Goal: Task Accomplishment & Management: Manage account settings

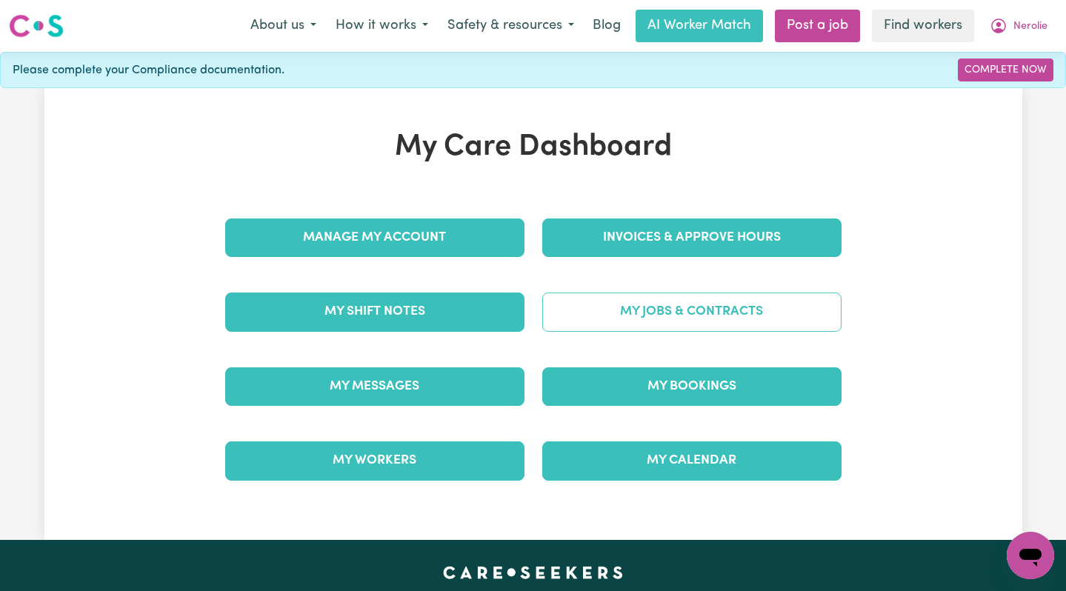
click at [654, 322] on link "My Jobs & Contracts" at bounding box center [691, 311] width 299 height 39
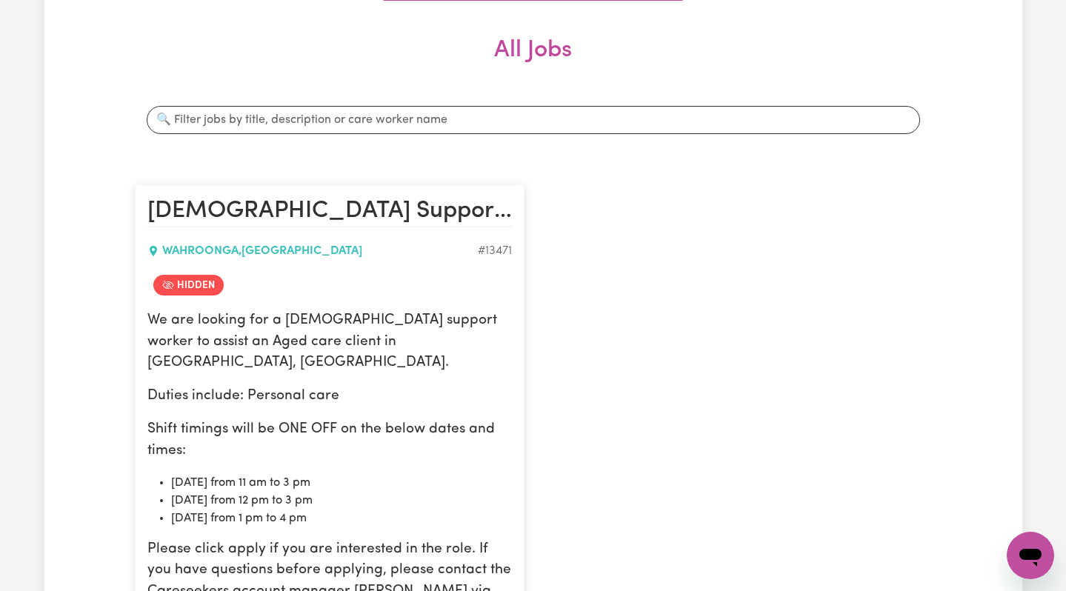
scroll to position [447, 0]
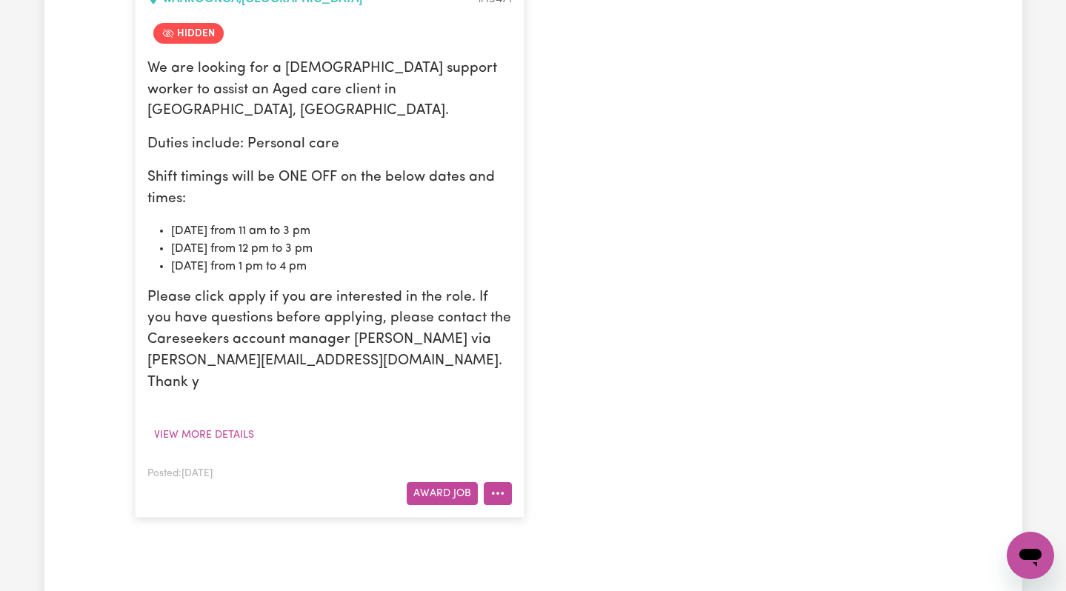
click at [495, 486] on icon "More options" at bounding box center [497, 493] width 15 height 15
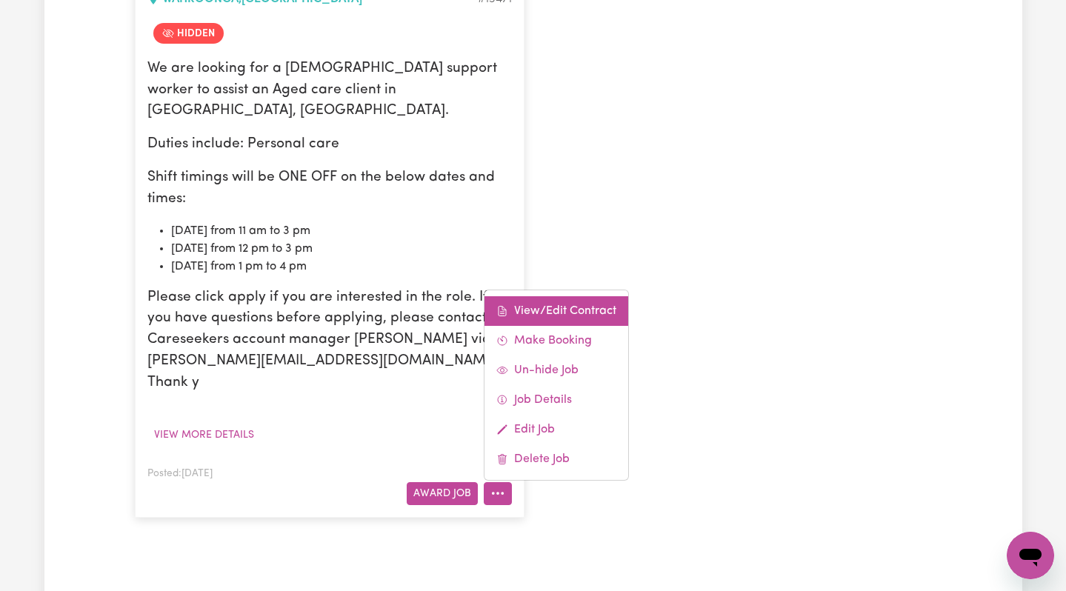
click at [504, 305] on icon at bounding box center [502, 311] width 12 height 12
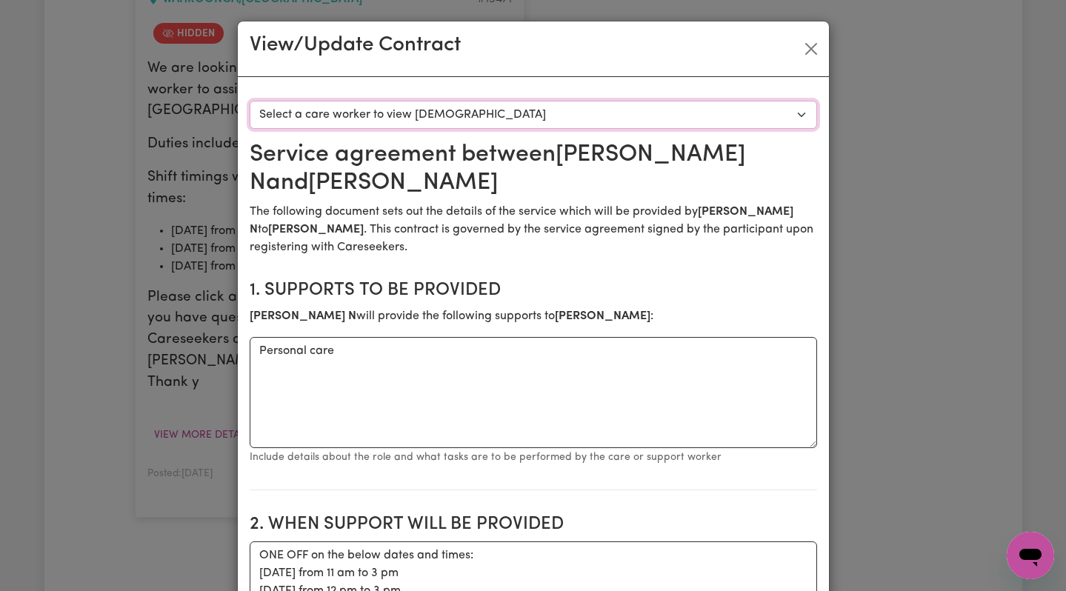
click at [370, 114] on select "Select a care worker to view [DEMOGRAPHIC_DATA] #9730 - [PERSON_NAME] (contract…" at bounding box center [533, 115] width 567 height 28
click at [812, 46] on button "Close" at bounding box center [811, 49] width 24 height 24
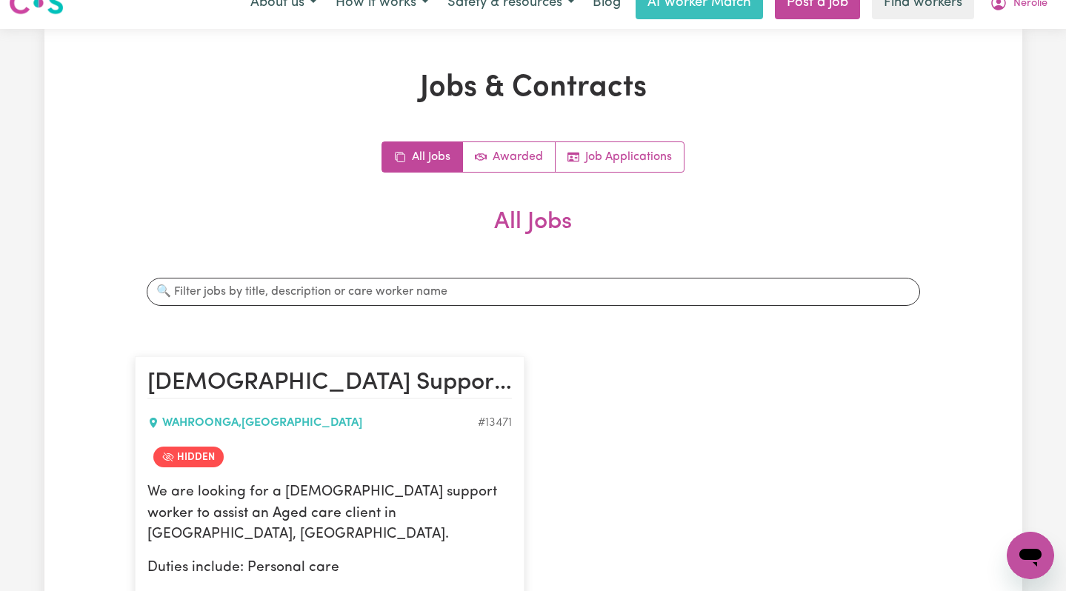
scroll to position [0, 0]
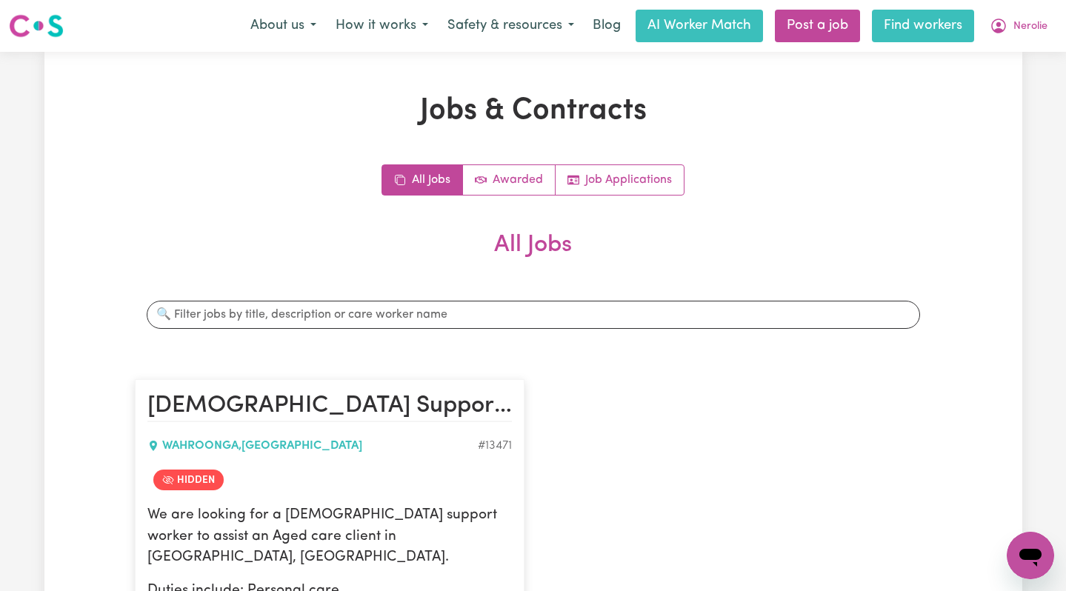
click at [949, 22] on link "Find workers" at bounding box center [923, 26] width 102 height 33
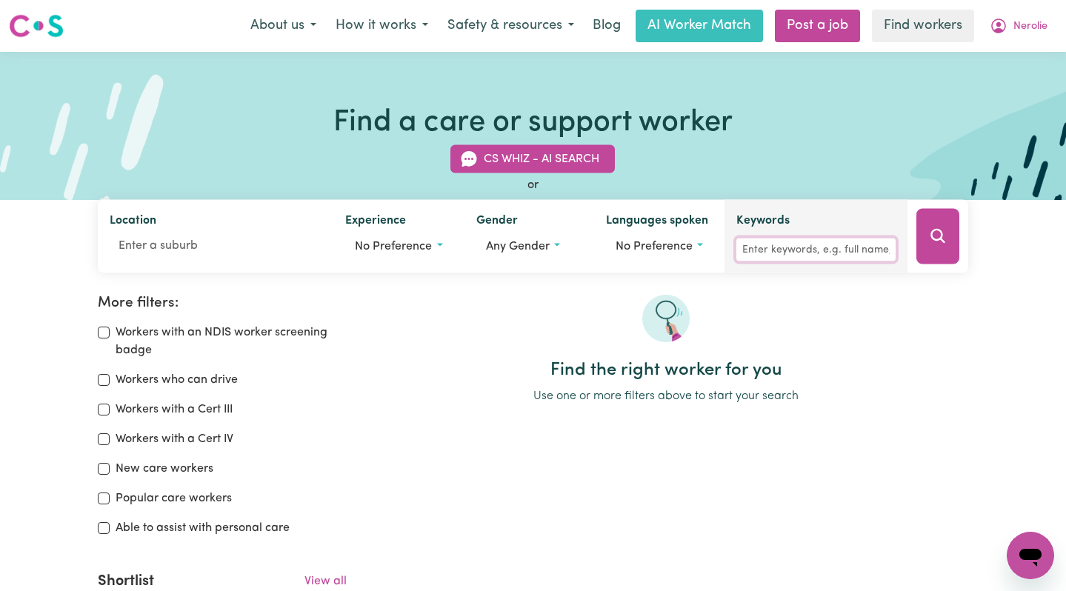
click at [766, 241] on input "Keywords" at bounding box center [815, 249] width 159 height 23
type input "[PERSON_NAME]"
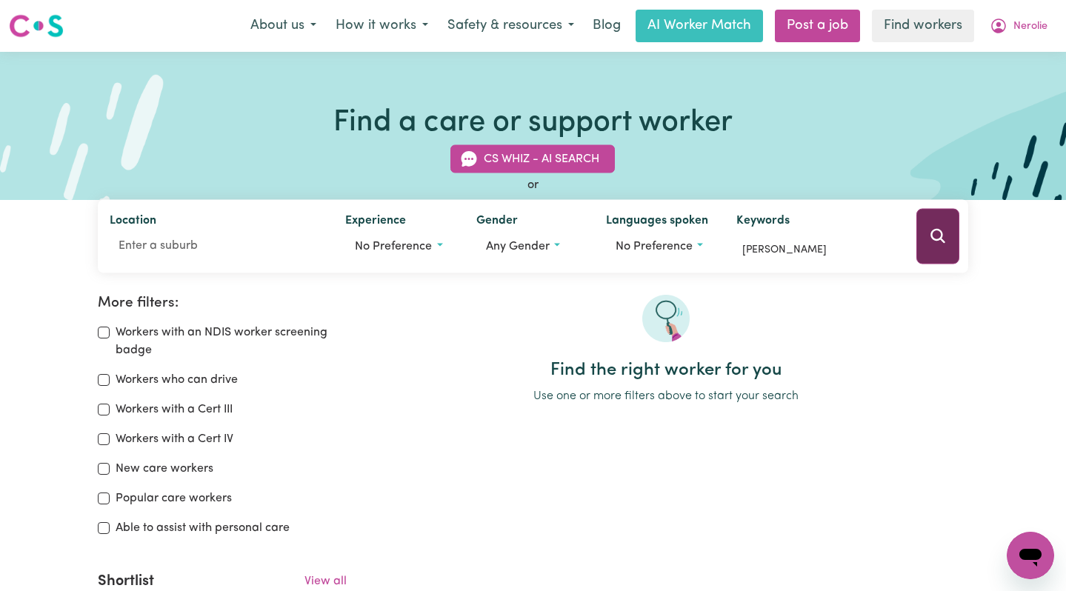
click at [925, 241] on button "Search" at bounding box center [937, 237] width 43 height 56
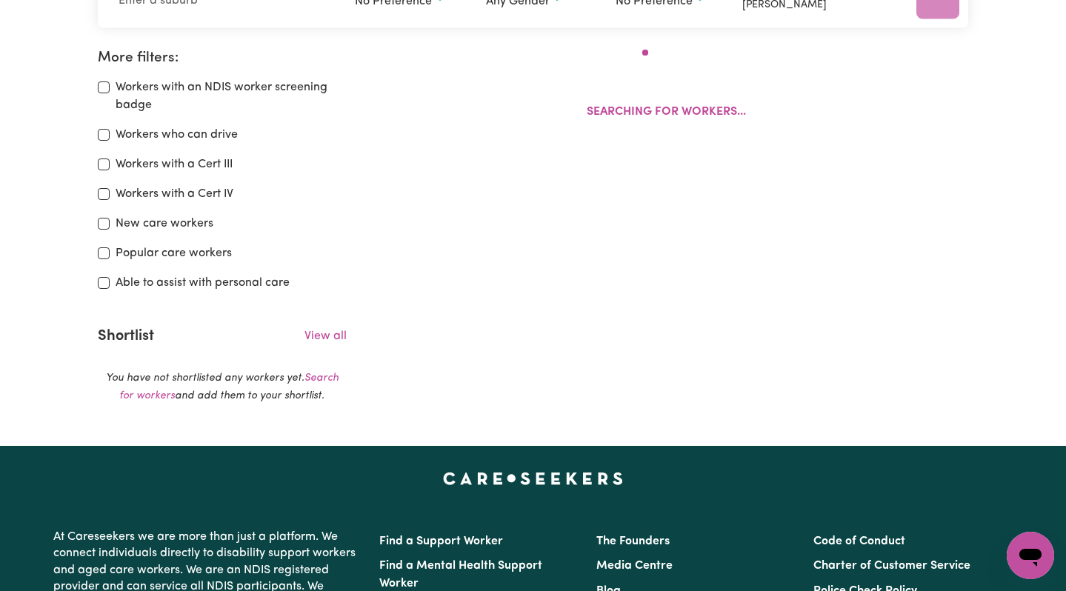
scroll to position [247, 0]
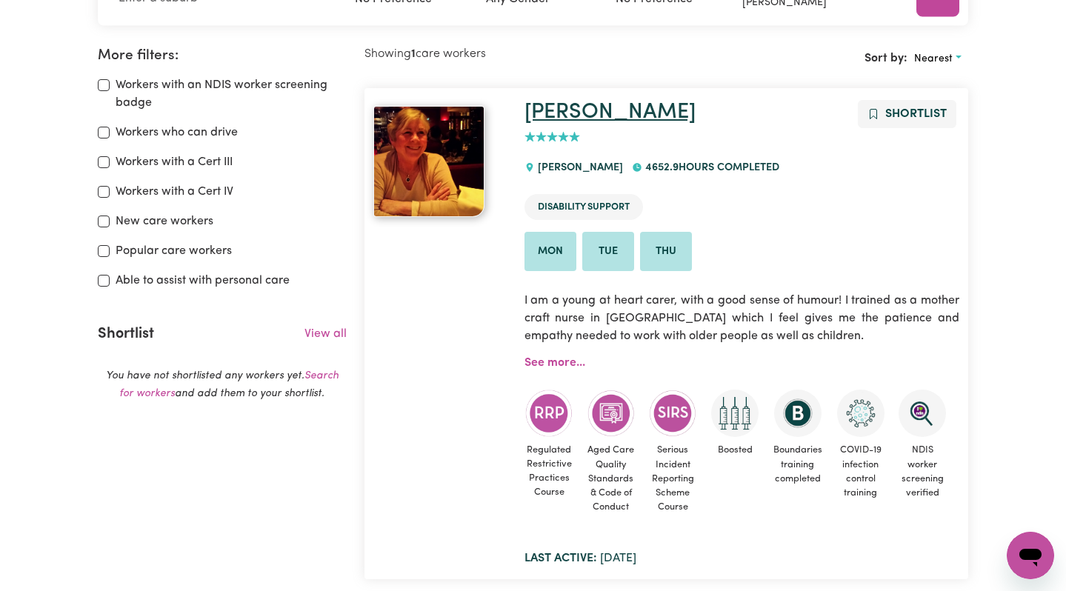
click at [548, 113] on link "[PERSON_NAME]" at bounding box center [609, 111] width 171 height 21
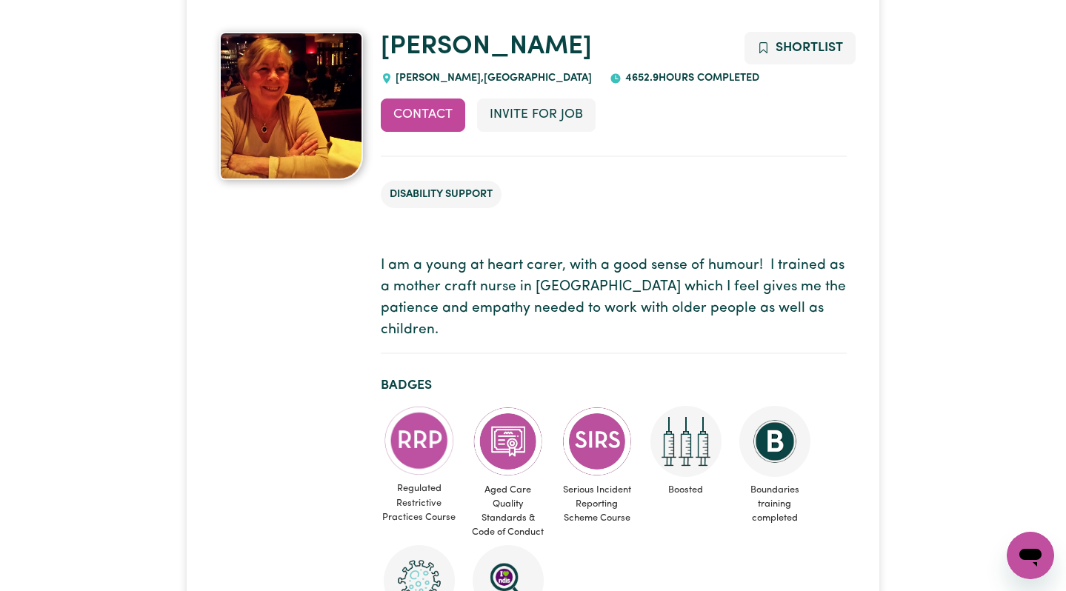
scroll to position [96, 0]
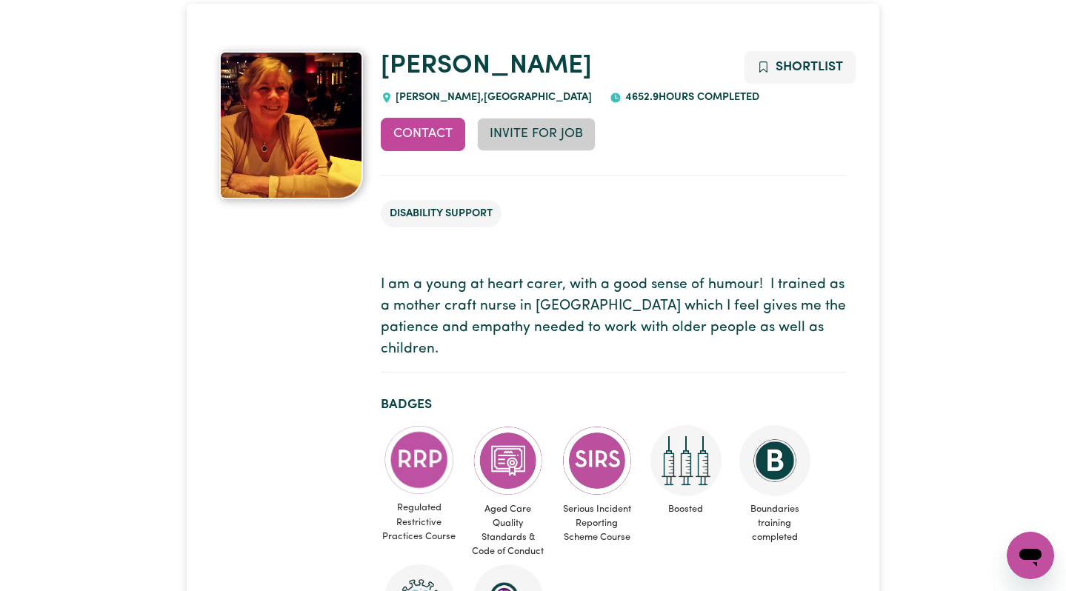
click at [523, 125] on button "Invite for Job" at bounding box center [536, 134] width 118 height 33
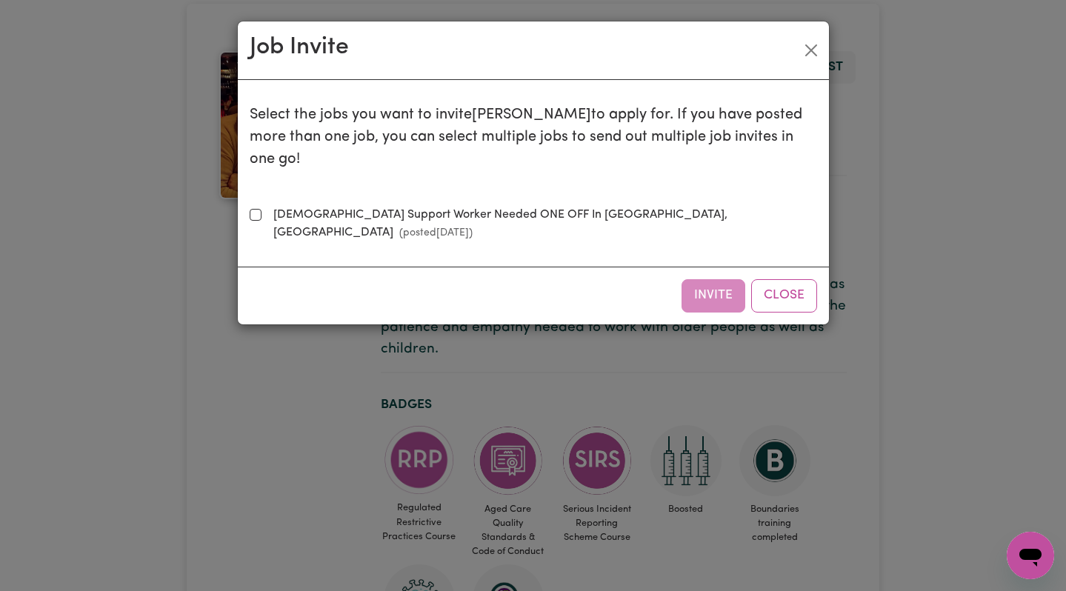
click at [303, 206] on label "[DEMOGRAPHIC_DATA] Support Worker Needed ONE OFF In [GEOGRAPHIC_DATA], [GEOGRAP…" at bounding box center [541, 224] width 549 height 36
click at [261, 209] on input "[DEMOGRAPHIC_DATA] Support Worker Needed ONE OFF In [GEOGRAPHIC_DATA], [GEOGRAP…" at bounding box center [256, 215] width 12 height 12
checkbox input "true"
click at [721, 279] on button "Invite" at bounding box center [713, 295] width 64 height 33
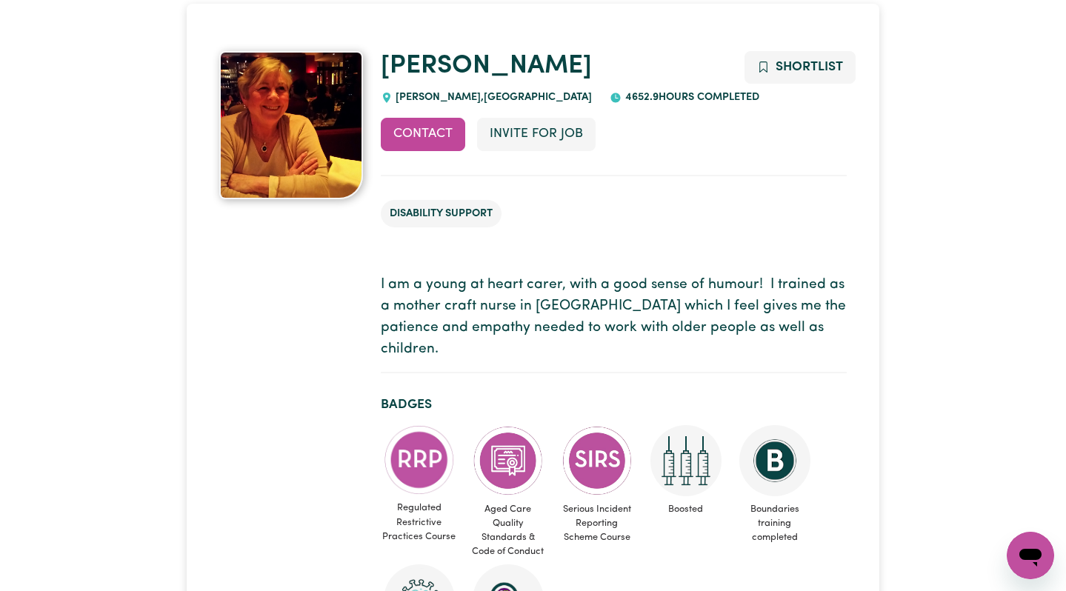
scroll to position [0, 0]
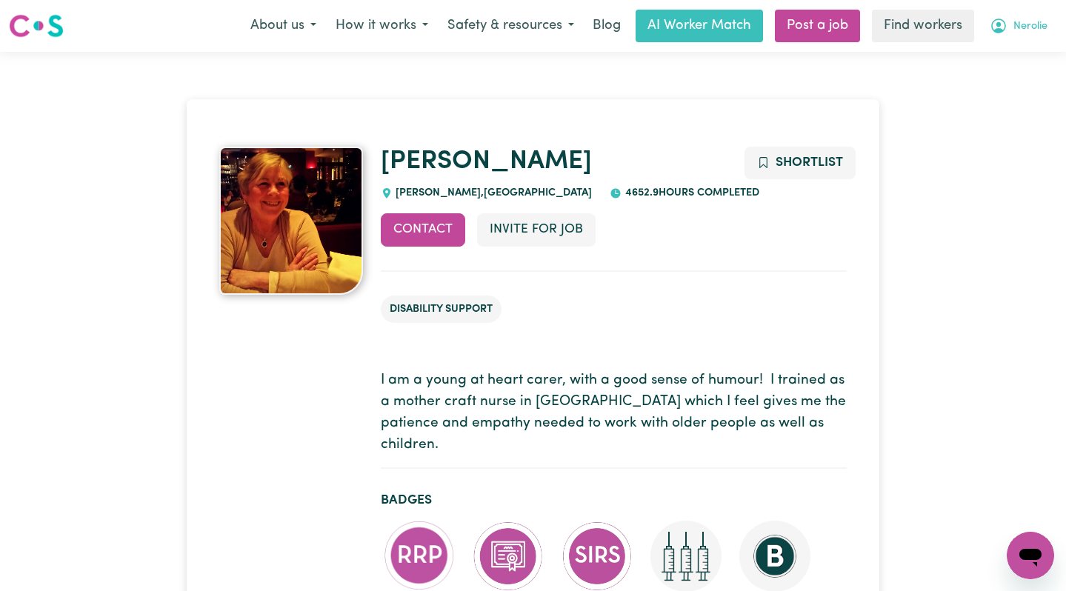
click at [1020, 27] on span "Nerolie" at bounding box center [1030, 27] width 34 height 16
click at [992, 84] on link "Logout" at bounding box center [997, 85] width 117 height 28
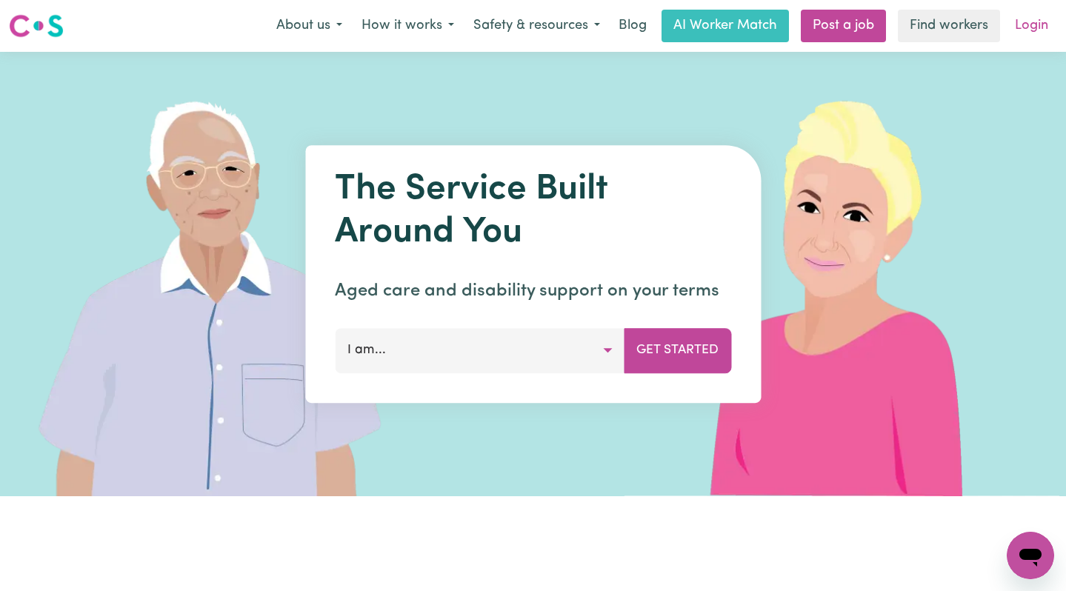
click at [1032, 22] on link "Login" at bounding box center [1031, 26] width 51 height 33
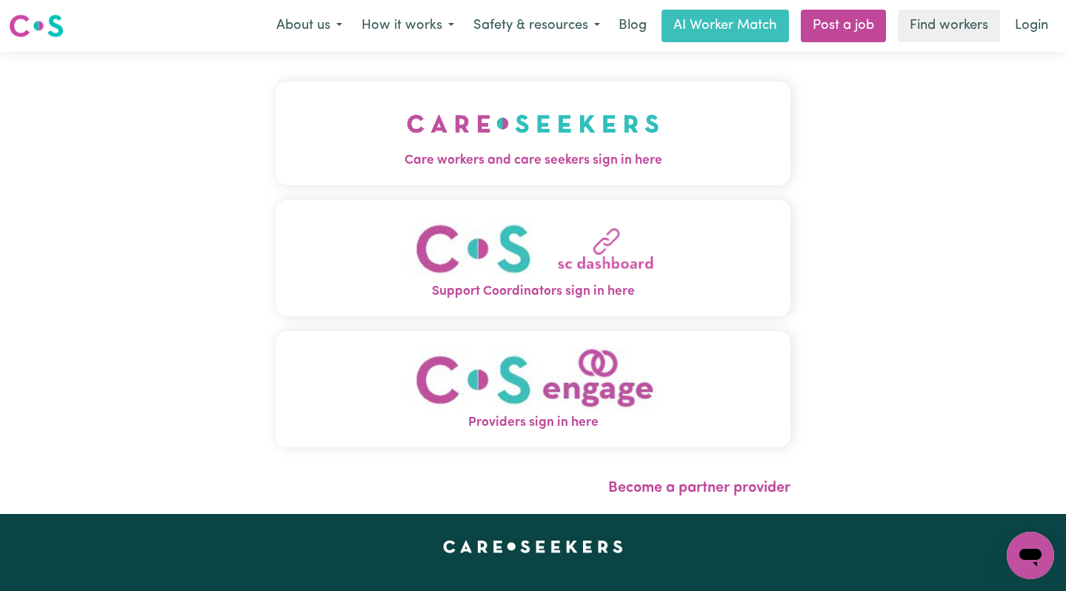
click at [617, 127] on button "Care workers and care seekers sign in here" at bounding box center [532, 133] width 515 height 104
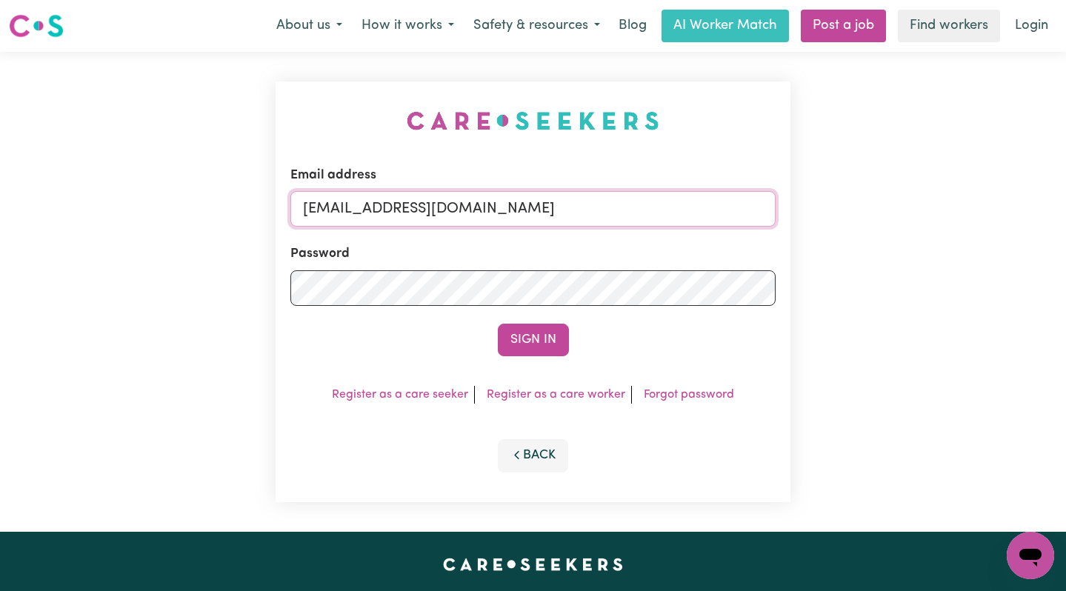
drag, startPoint x: 687, startPoint y: 218, endPoint x: 380, endPoint y: 207, distance: 307.5
click at [380, 207] on input "[EMAIL_ADDRESS][DOMAIN_NAME]" at bounding box center [533, 209] width 486 height 36
paste input "AnneLoechelCF"
type input "[EMAIL_ADDRESS][DOMAIN_NAME]"
click at [498, 324] on button "Sign In" at bounding box center [533, 340] width 71 height 33
